Goal: Task Accomplishment & Management: Manage account settings

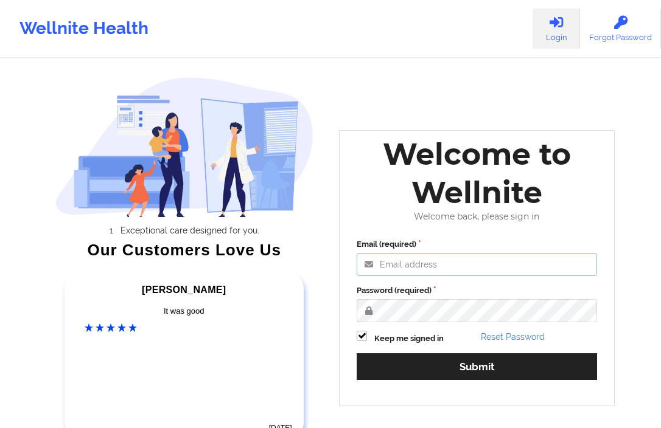
click at [377, 259] on input "Email (required)" at bounding box center [477, 264] width 240 height 23
type input "[EMAIL_ADDRESS][DOMAIN_NAME]"
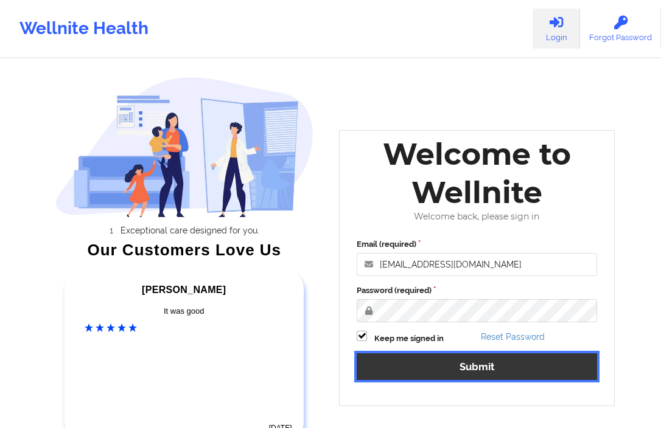
click at [388, 359] on button "Submit" at bounding box center [477, 367] width 240 height 26
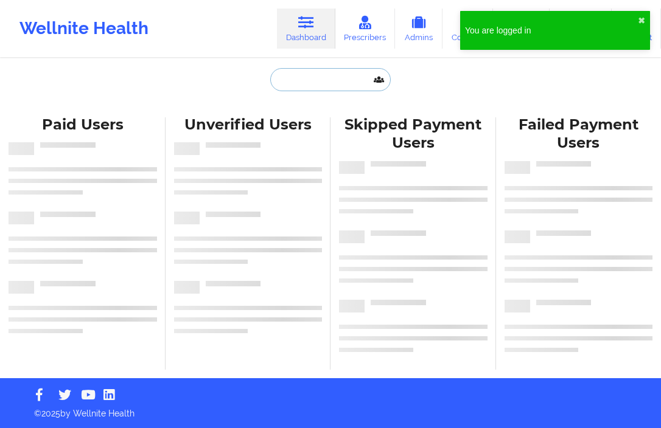
click at [320, 82] on input "text" at bounding box center [330, 79] width 121 height 23
paste input "[EMAIL_ADDRESS][DATE][DOMAIN_NAME]"
type input "[EMAIL_ADDRESS][DATE][DOMAIN_NAME]"
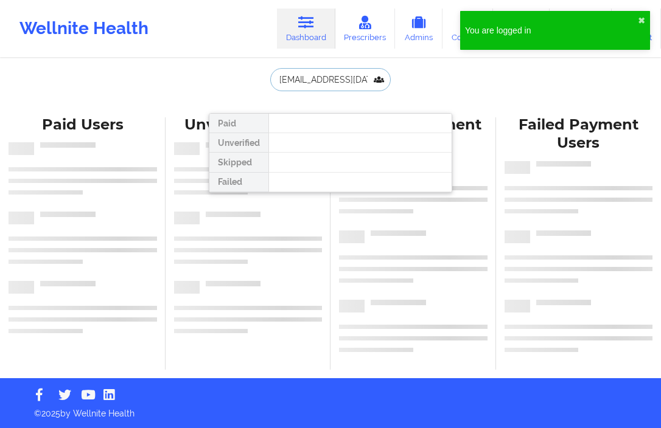
scroll to position [0, 11]
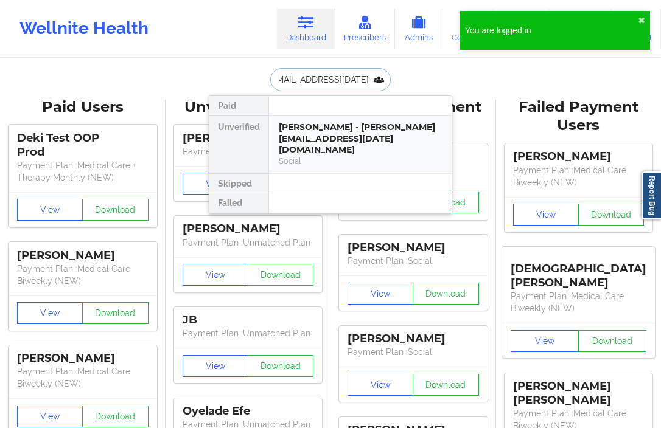
click at [320, 156] on div "Social" at bounding box center [360, 161] width 163 height 10
